Goal: Information Seeking & Learning: Learn about a topic

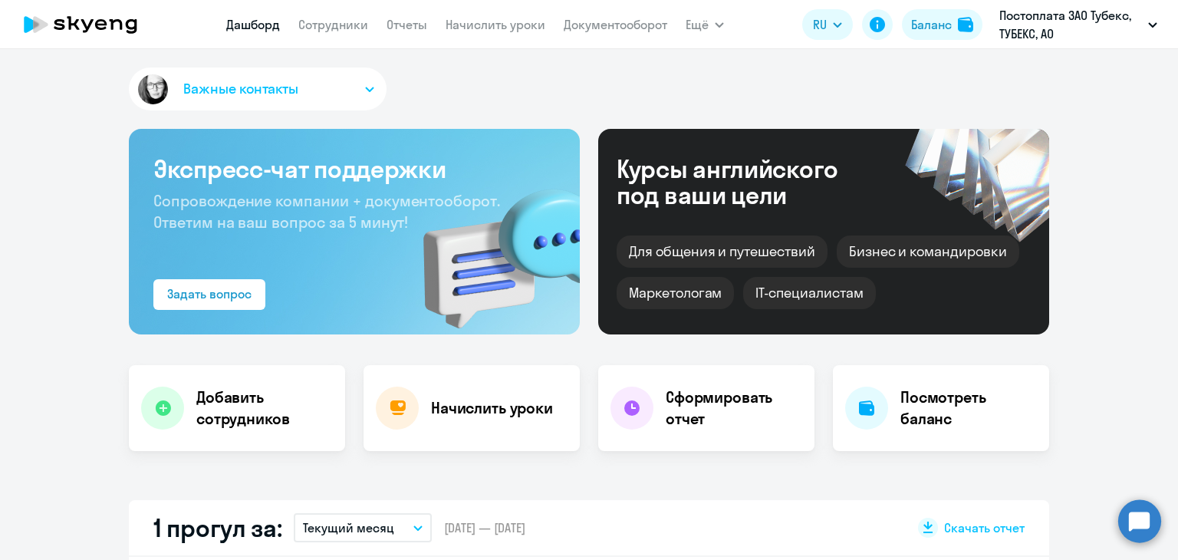
select select "30"
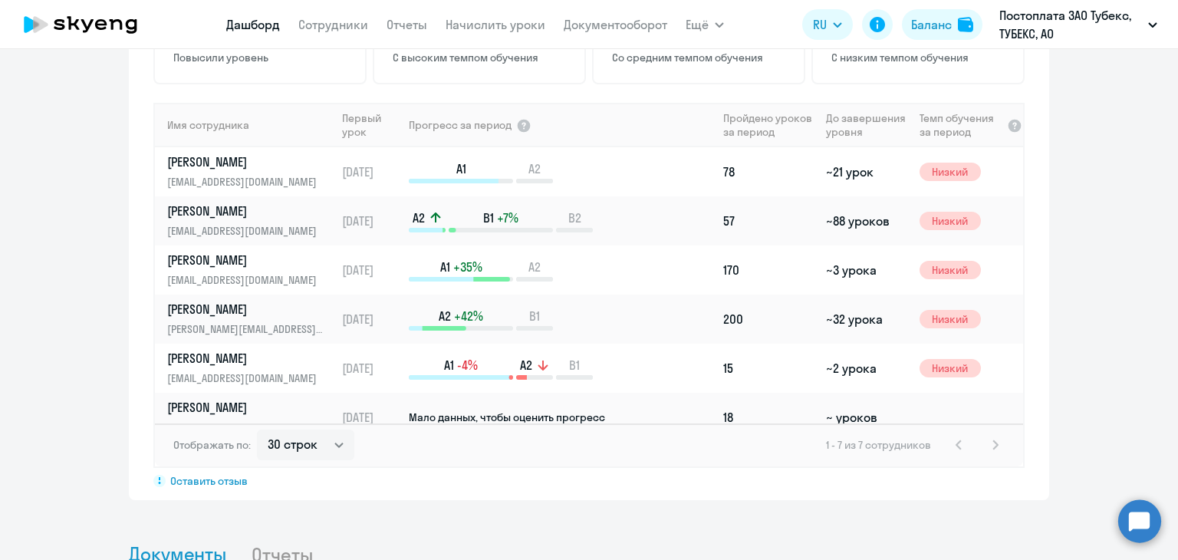
scroll to position [1074, 0]
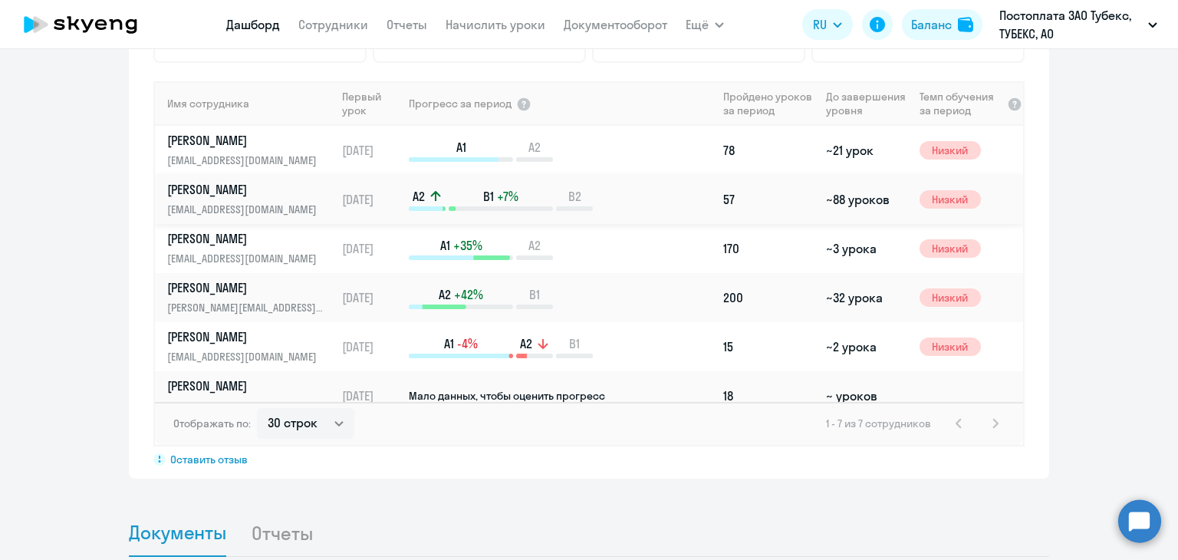
click at [192, 191] on p "[PERSON_NAME]" at bounding box center [246, 189] width 158 height 17
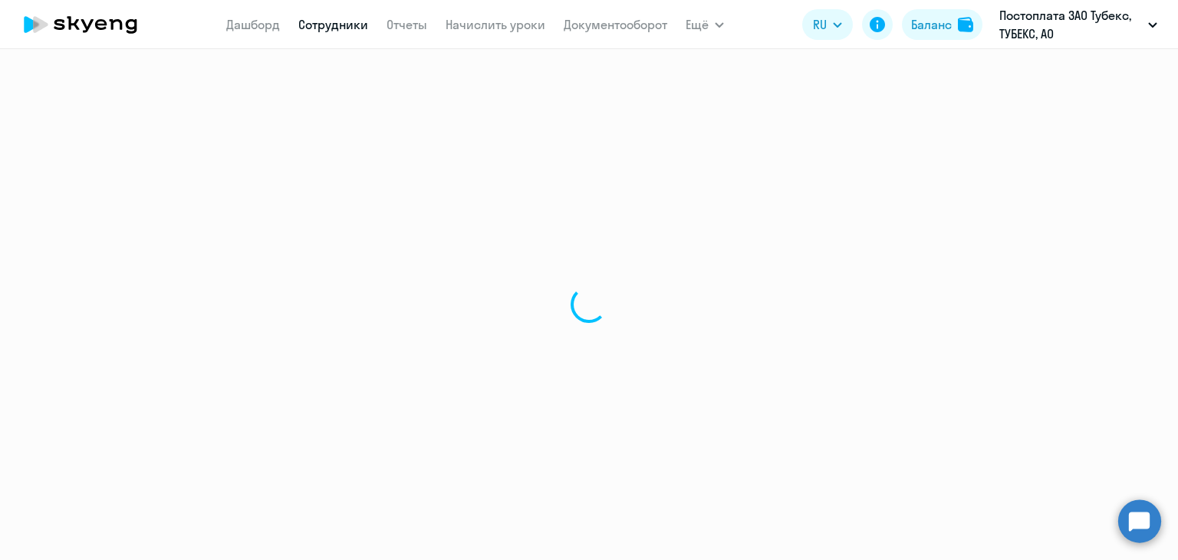
select select "english"
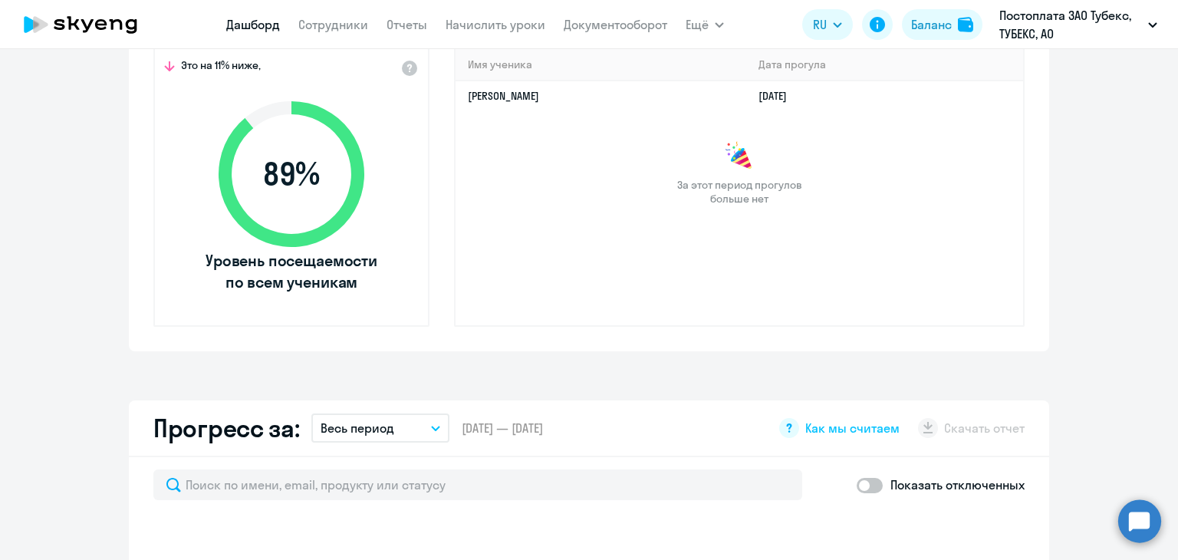
scroll to position [537, 0]
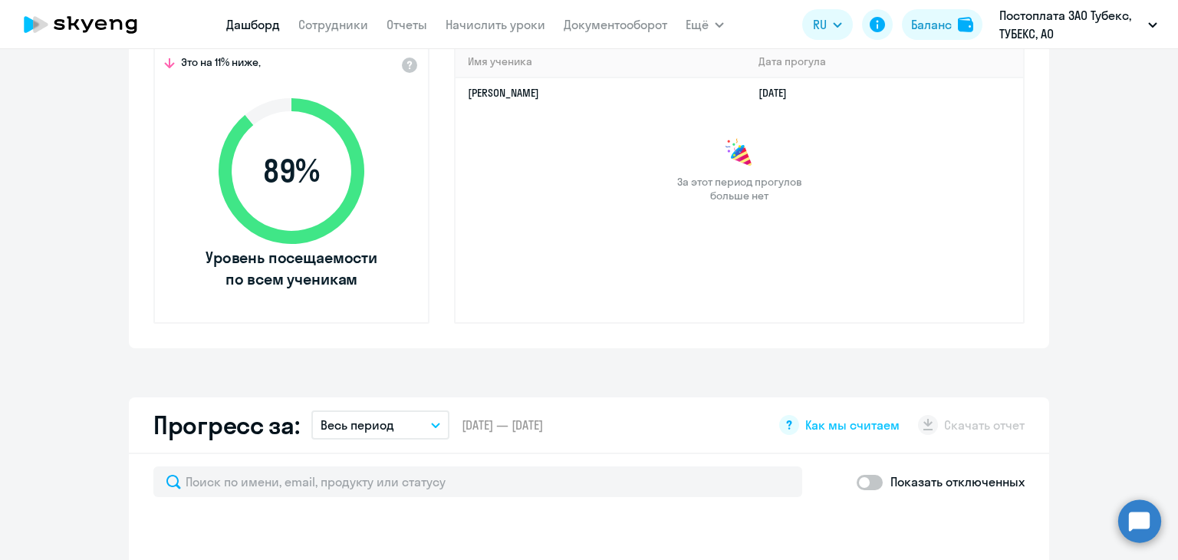
select select "30"
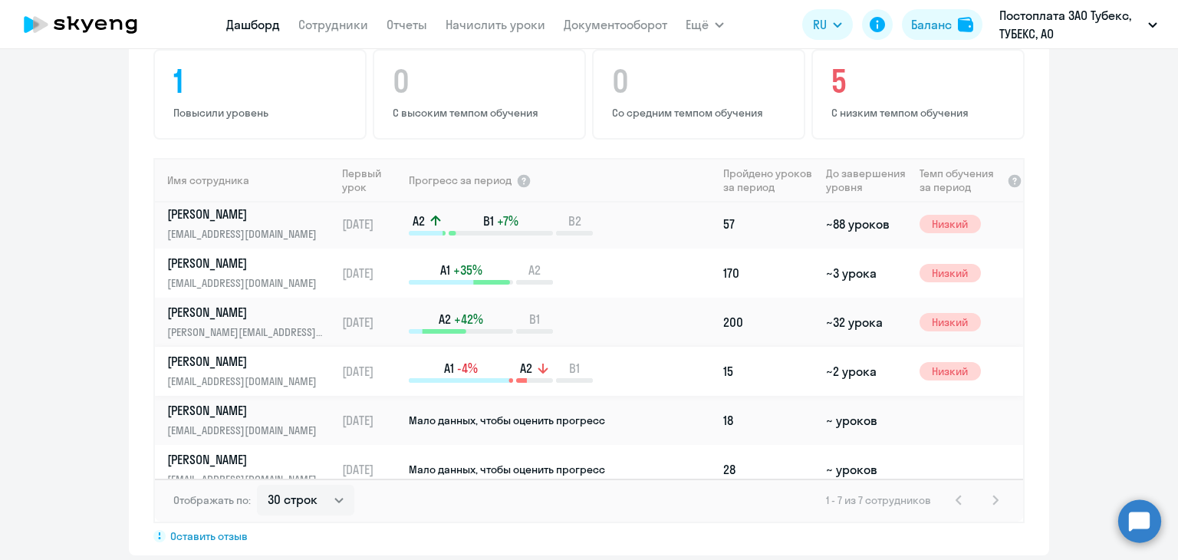
scroll to position [67, 0]
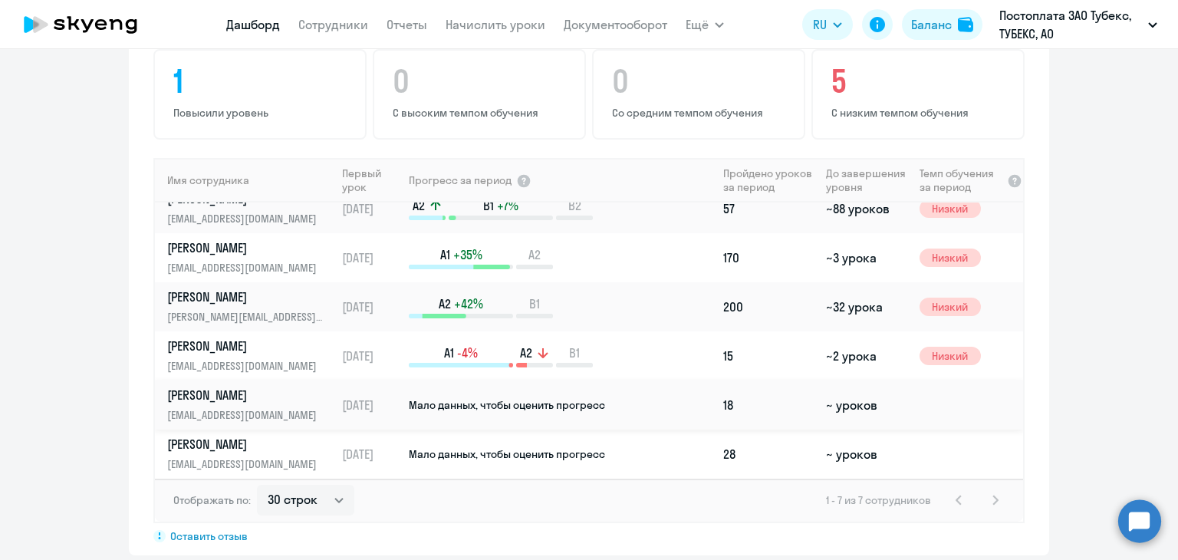
click at [193, 393] on p "[PERSON_NAME]" at bounding box center [246, 395] width 158 height 17
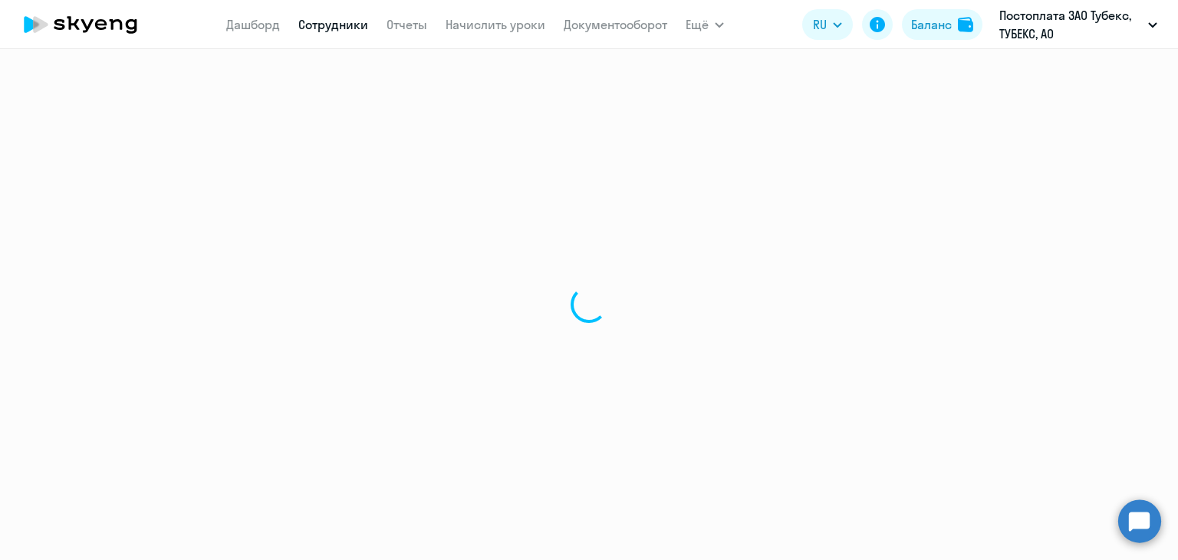
select select "english"
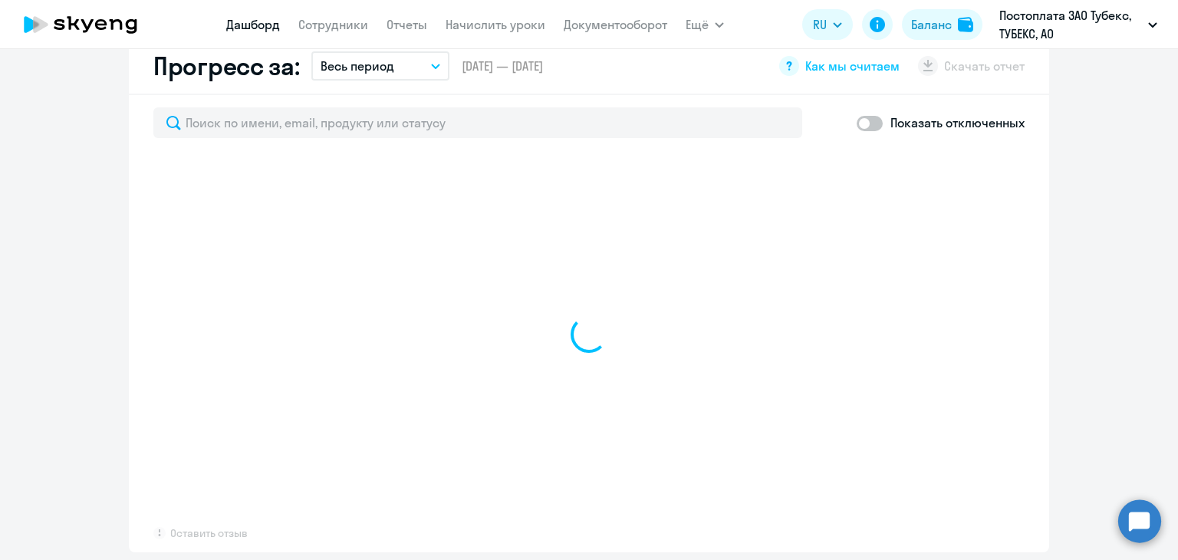
select select "30"
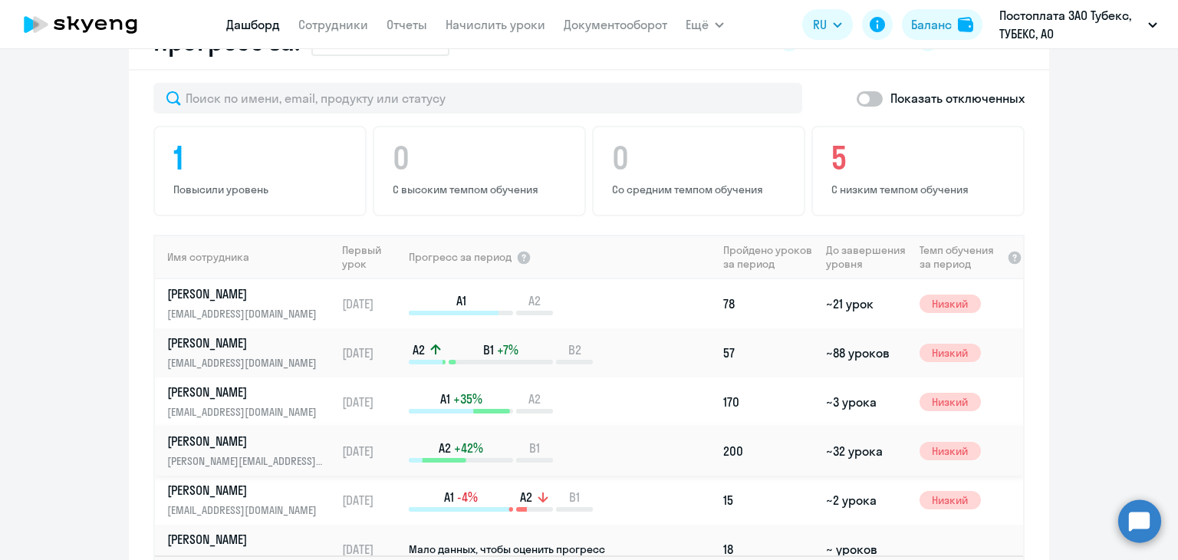
scroll to position [67, 0]
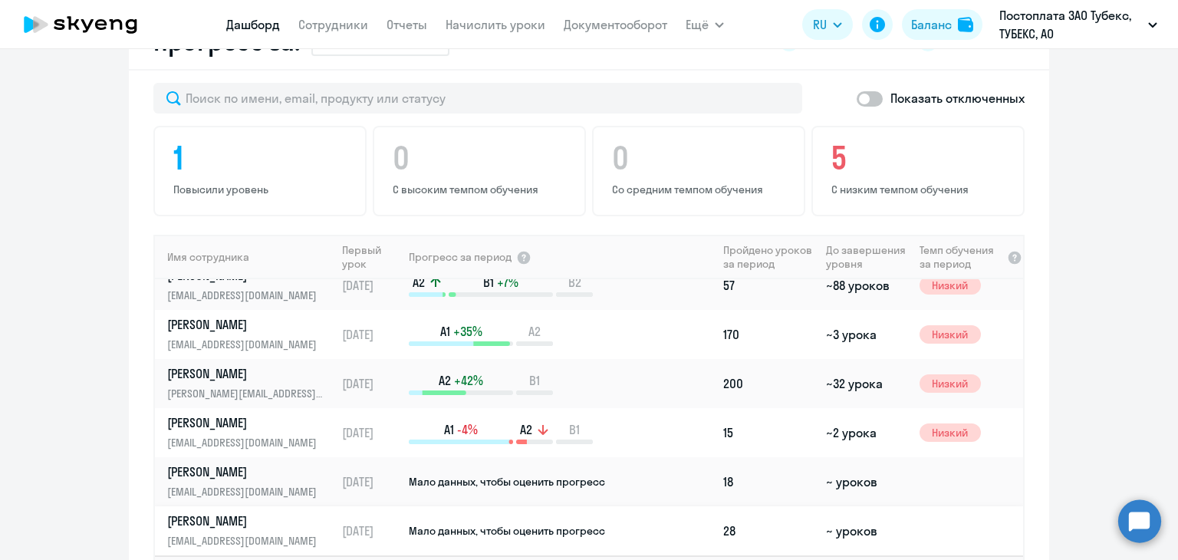
click at [229, 519] on p "[PERSON_NAME]" at bounding box center [246, 520] width 158 height 17
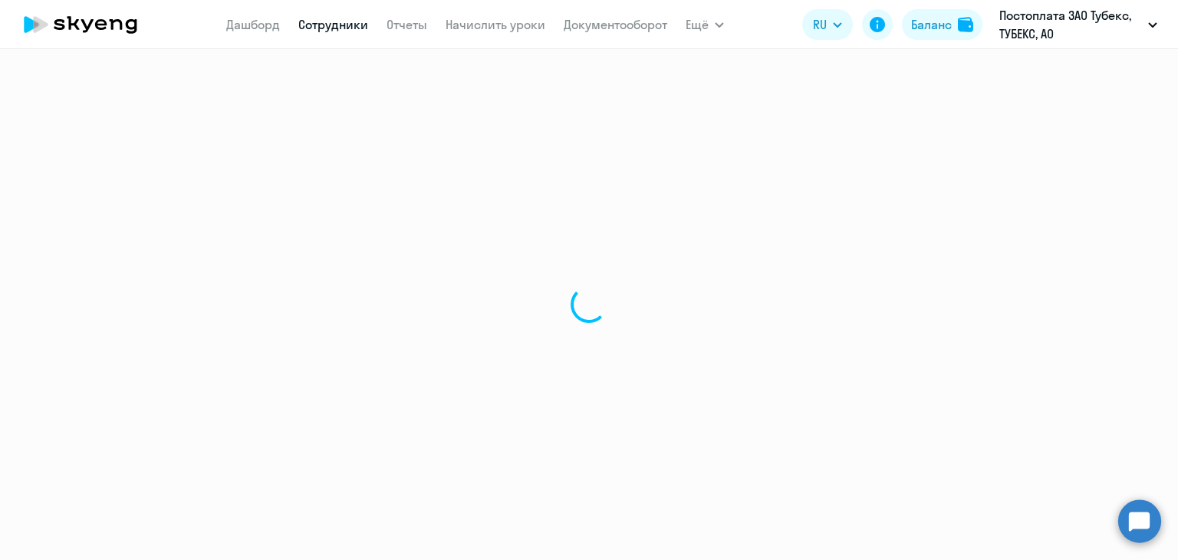
select select "english"
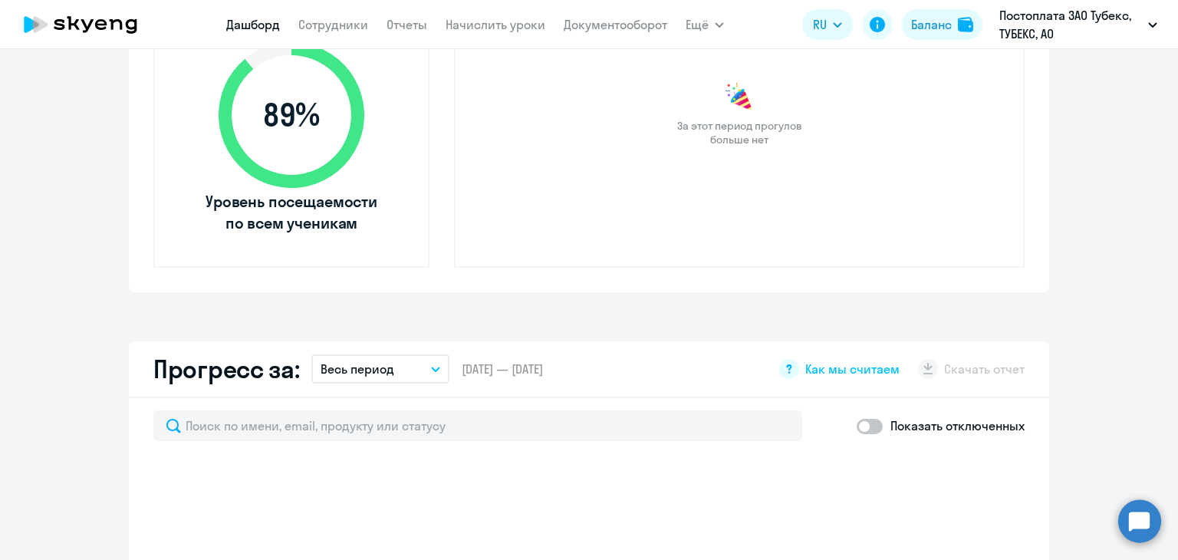
select select "30"
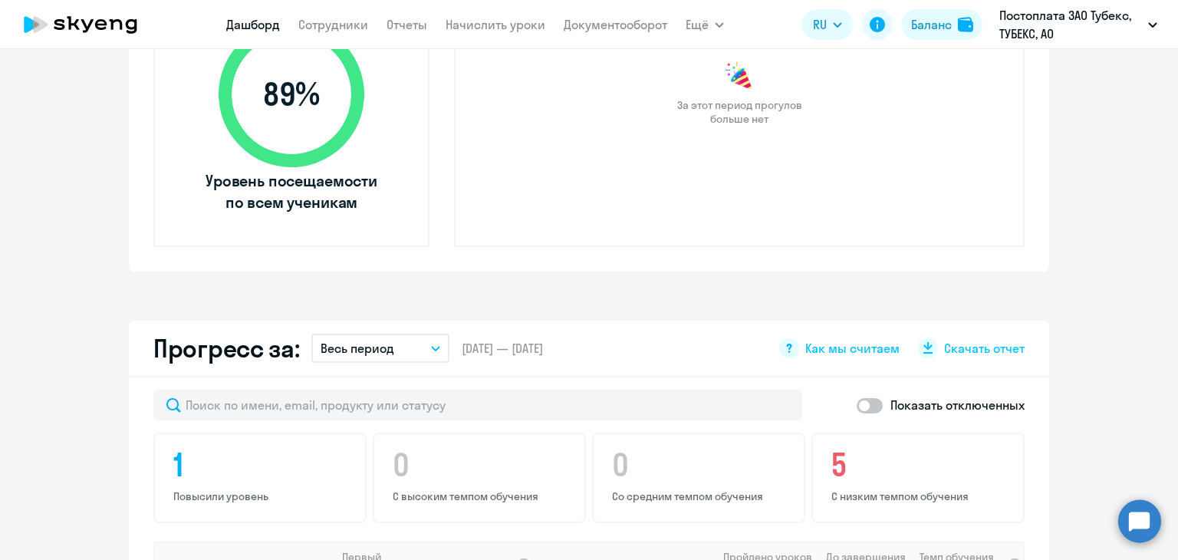
scroll to position [844, 0]
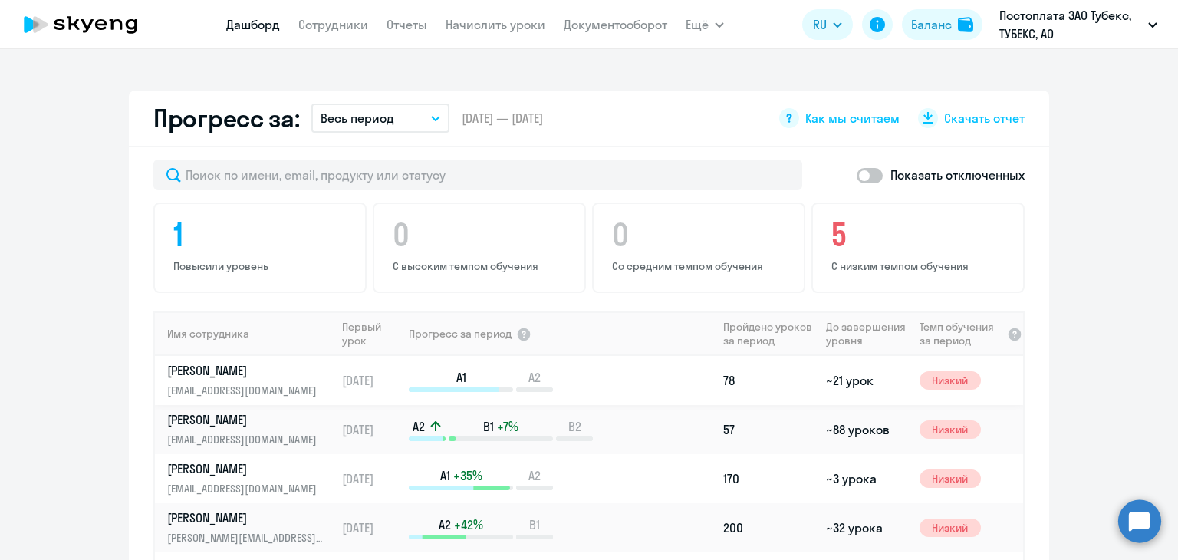
click at [221, 372] on p "[PERSON_NAME]" at bounding box center [246, 370] width 158 height 17
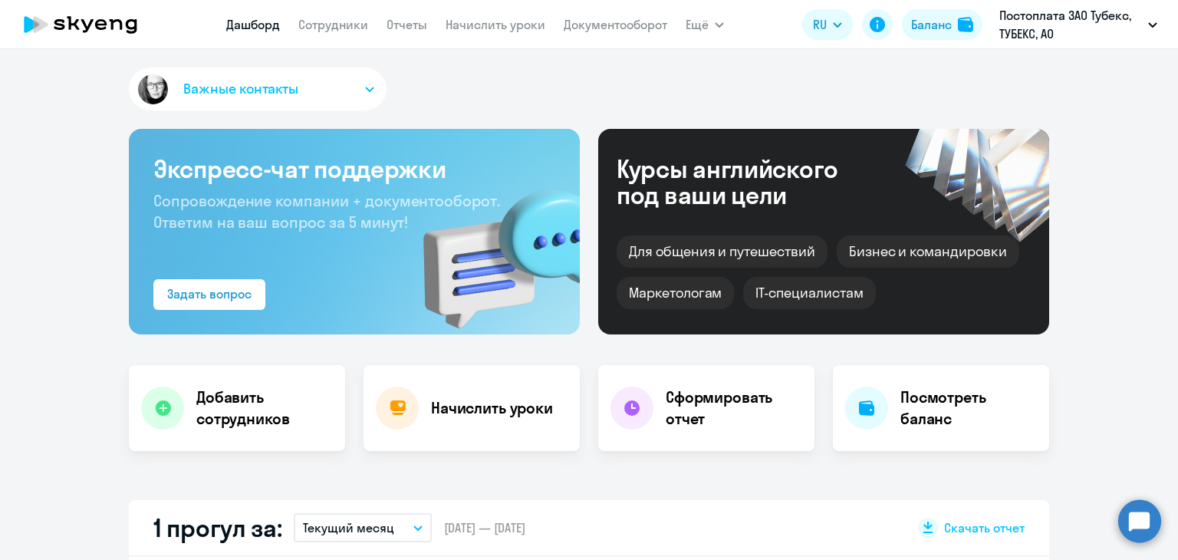
select select "english"
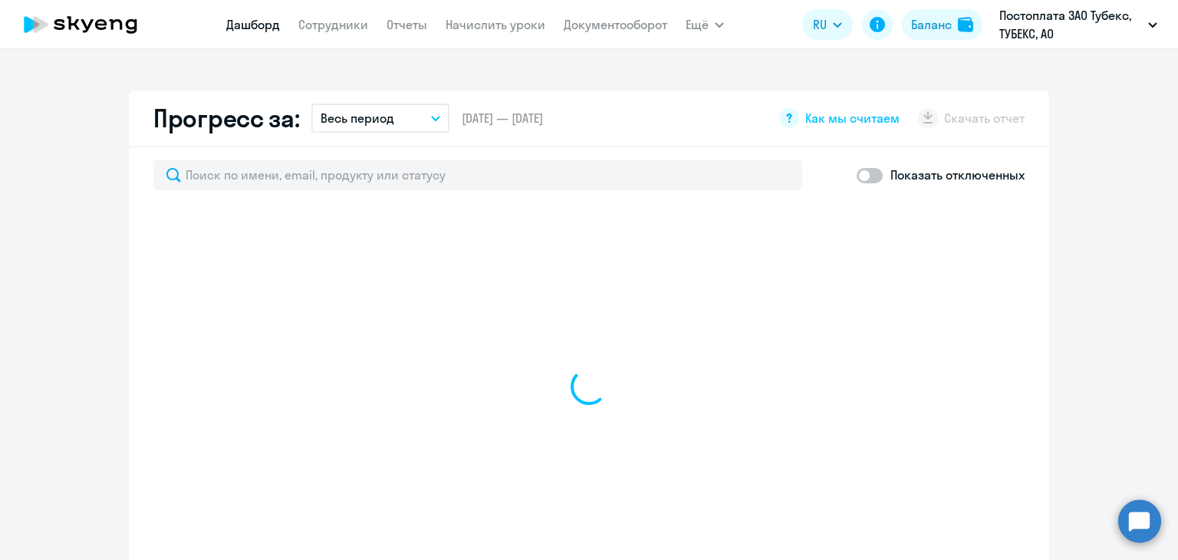
select select "30"
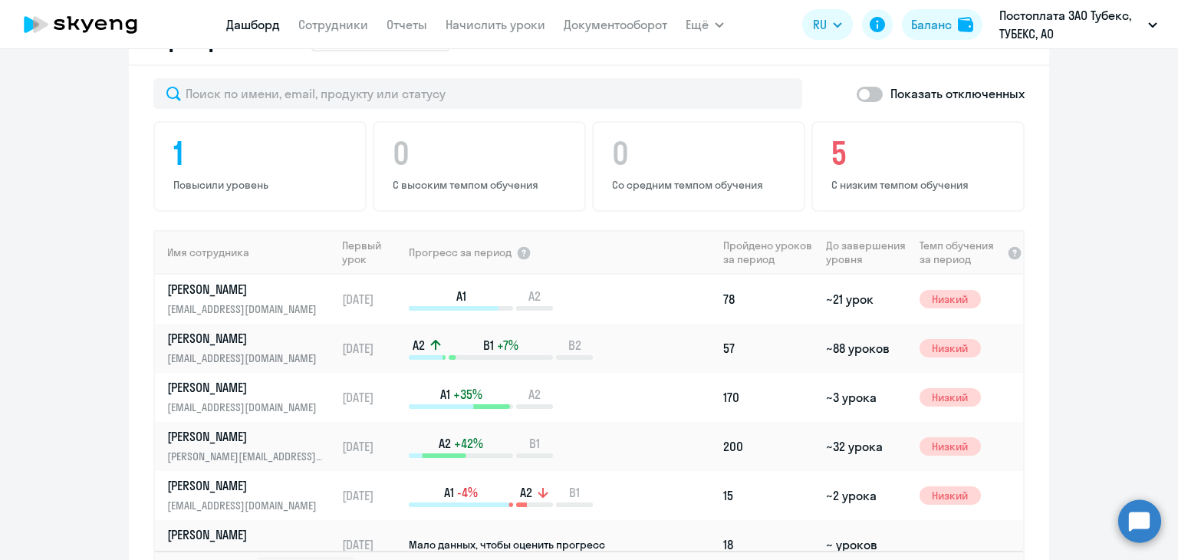
scroll to position [997, 0]
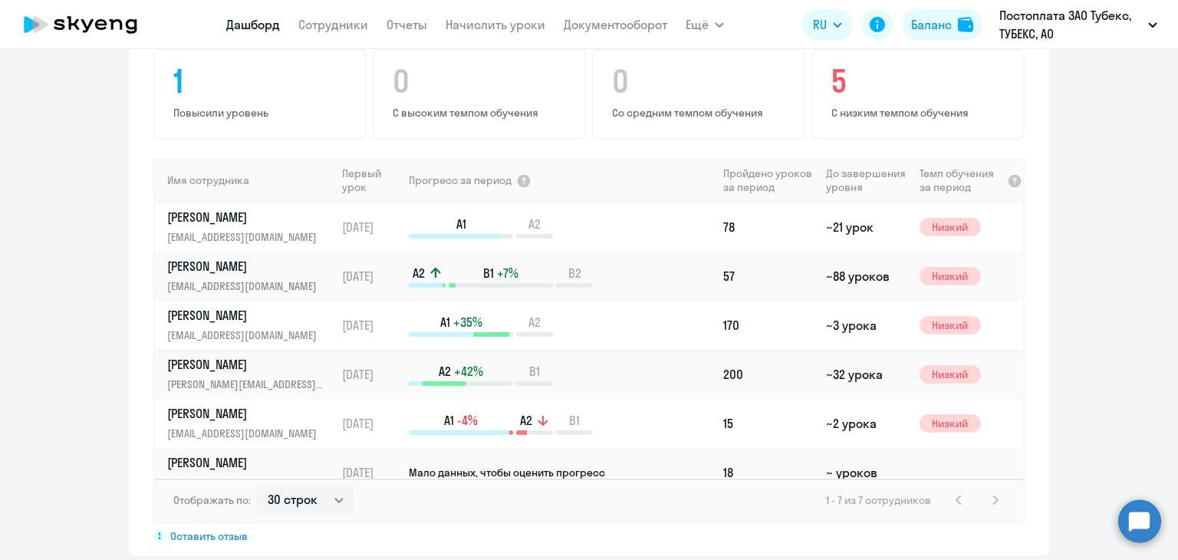
click at [221, 314] on p "[PERSON_NAME]" at bounding box center [246, 315] width 158 height 17
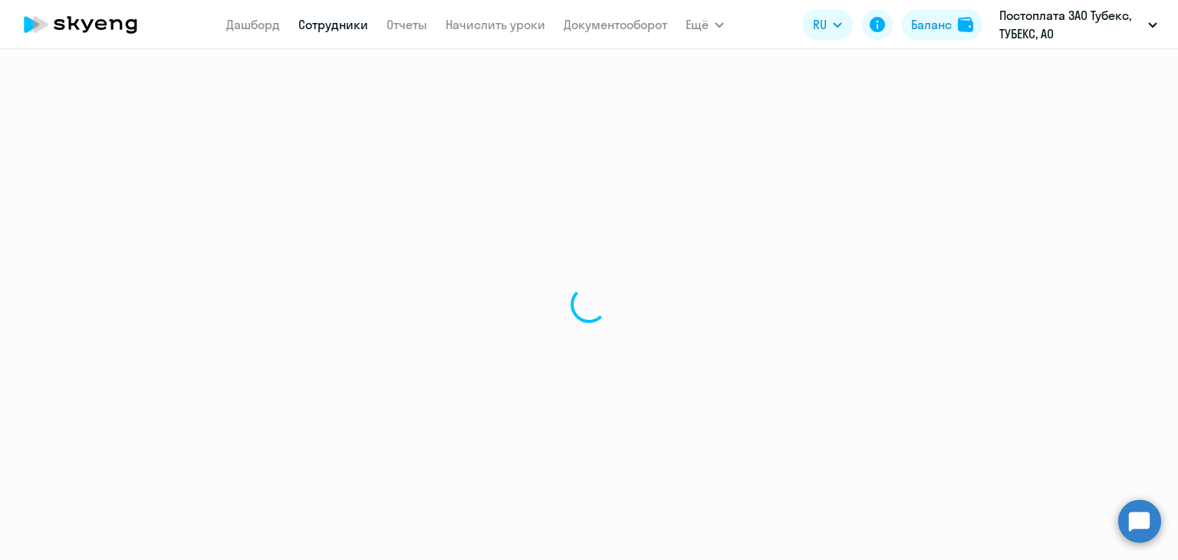
select select "english"
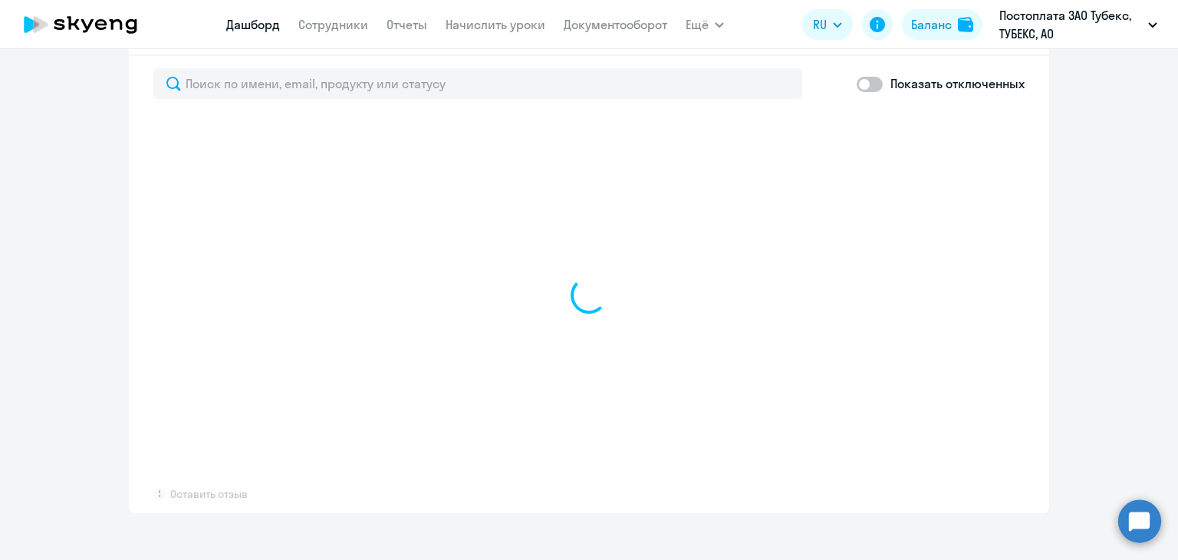
scroll to position [997, 0]
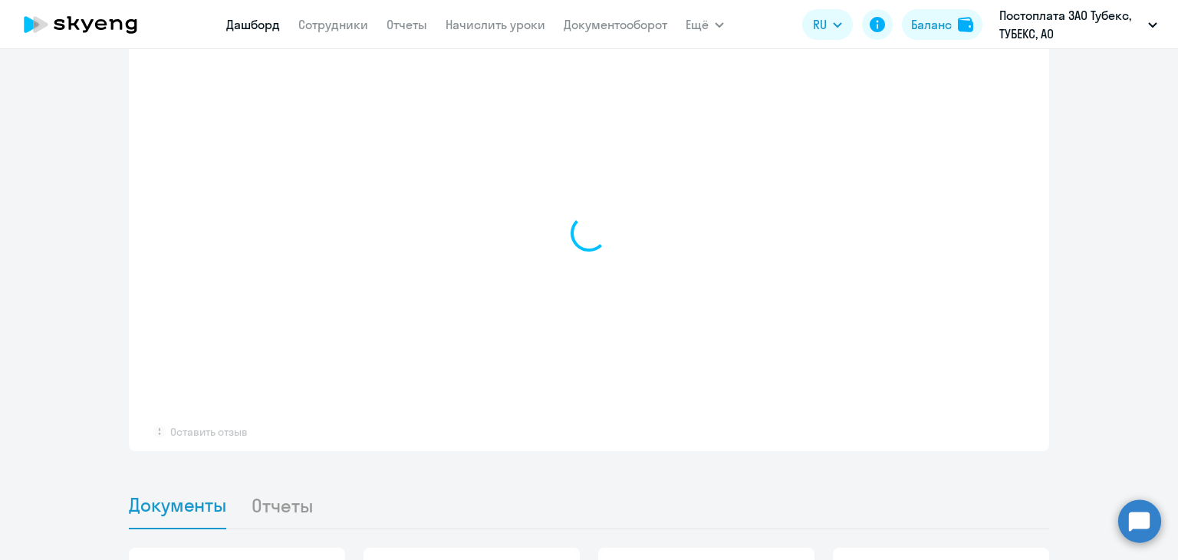
select select "30"
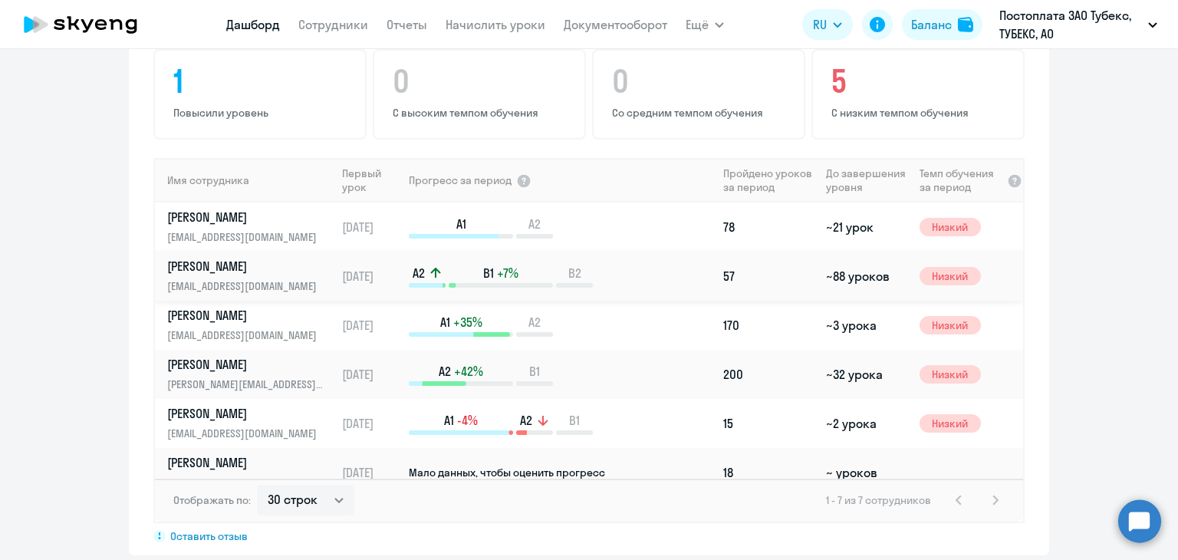
click at [202, 259] on p "[PERSON_NAME]" at bounding box center [246, 266] width 158 height 17
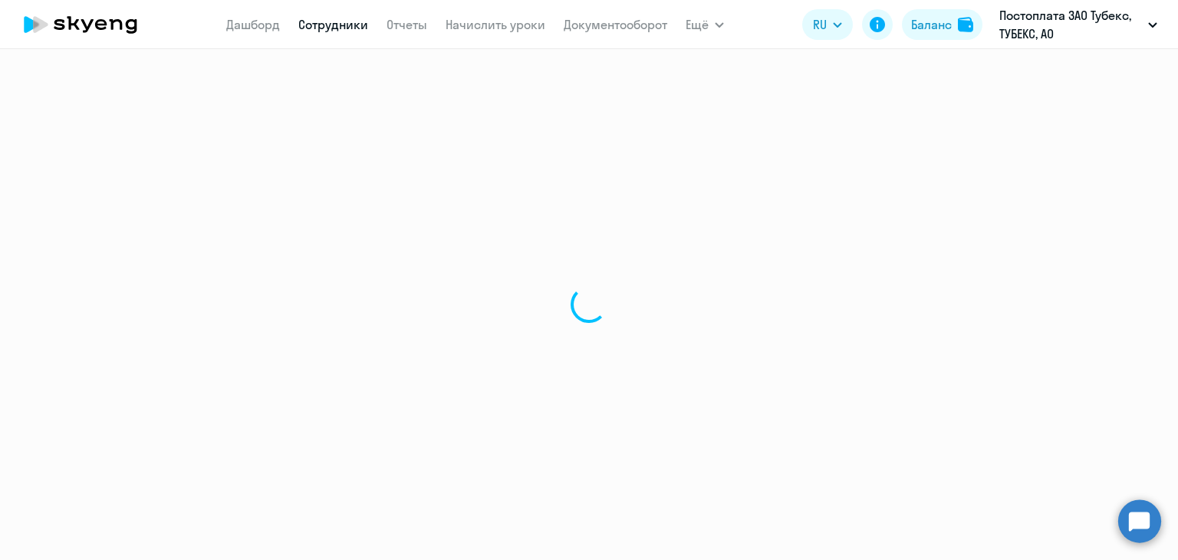
select select "english"
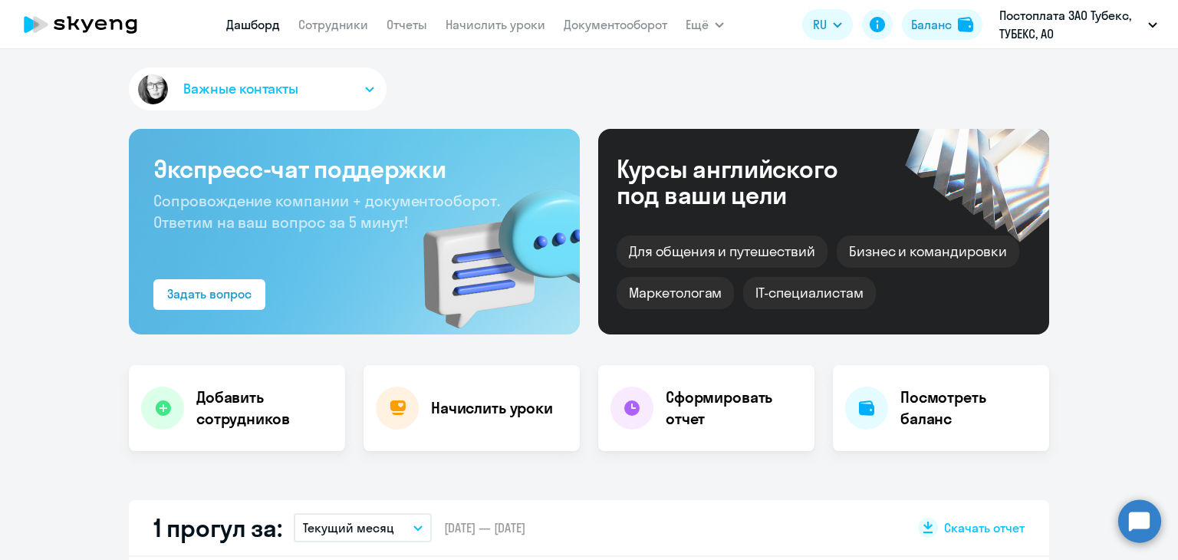
select select "30"
